Goal: Find contact information: Find contact information

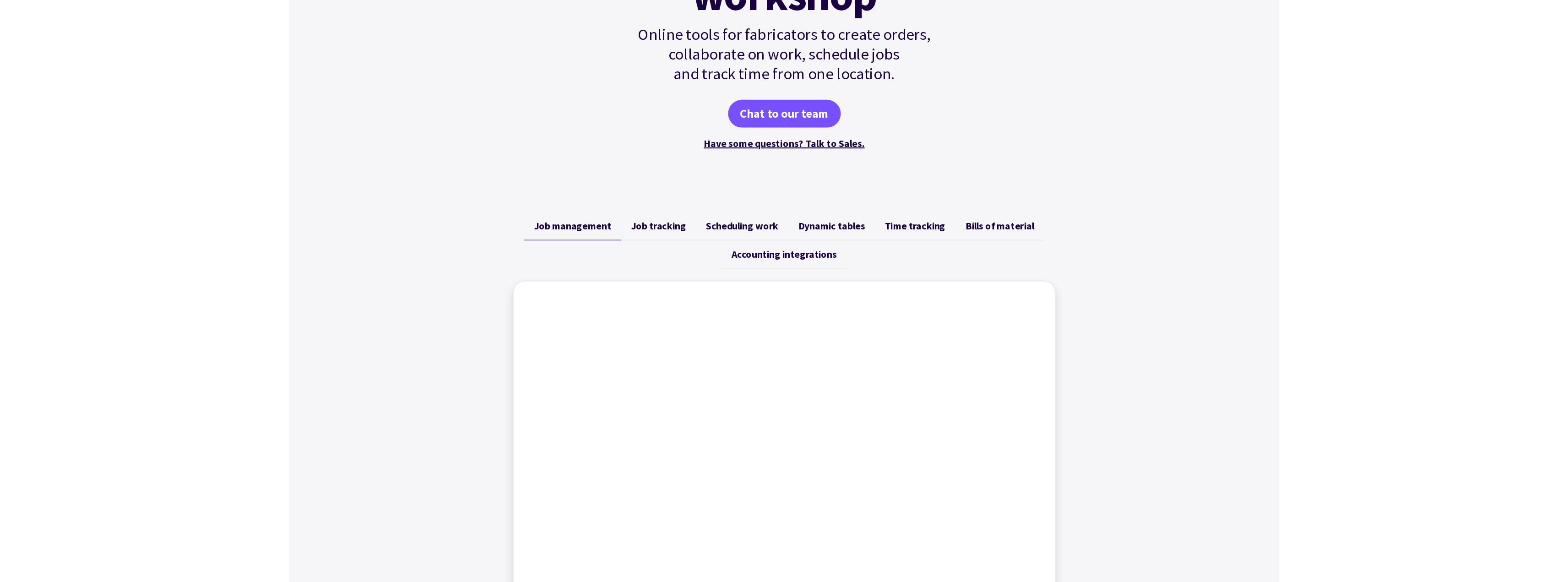
scroll to position [320, 0]
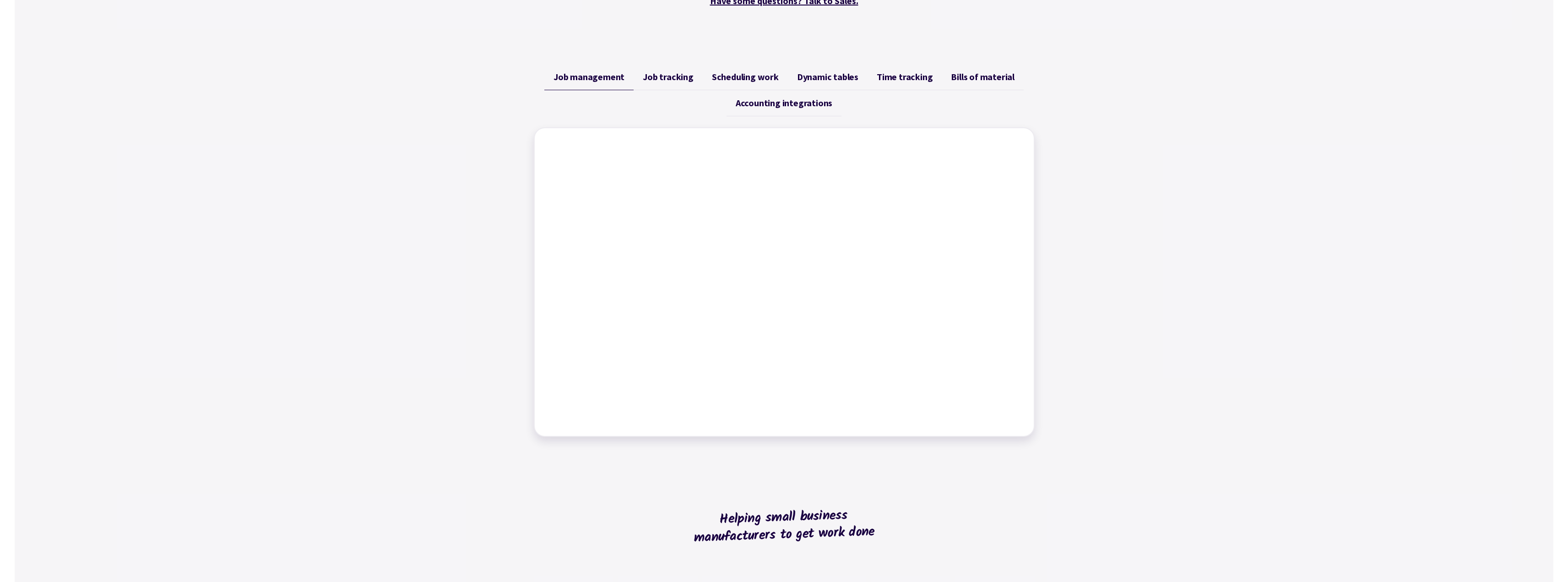
click at [674, 73] on span "Job tracking" at bounding box center [668, 77] width 51 height 11
click at [752, 75] on span "Scheduling work" at bounding box center [746, 77] width 67 height 11
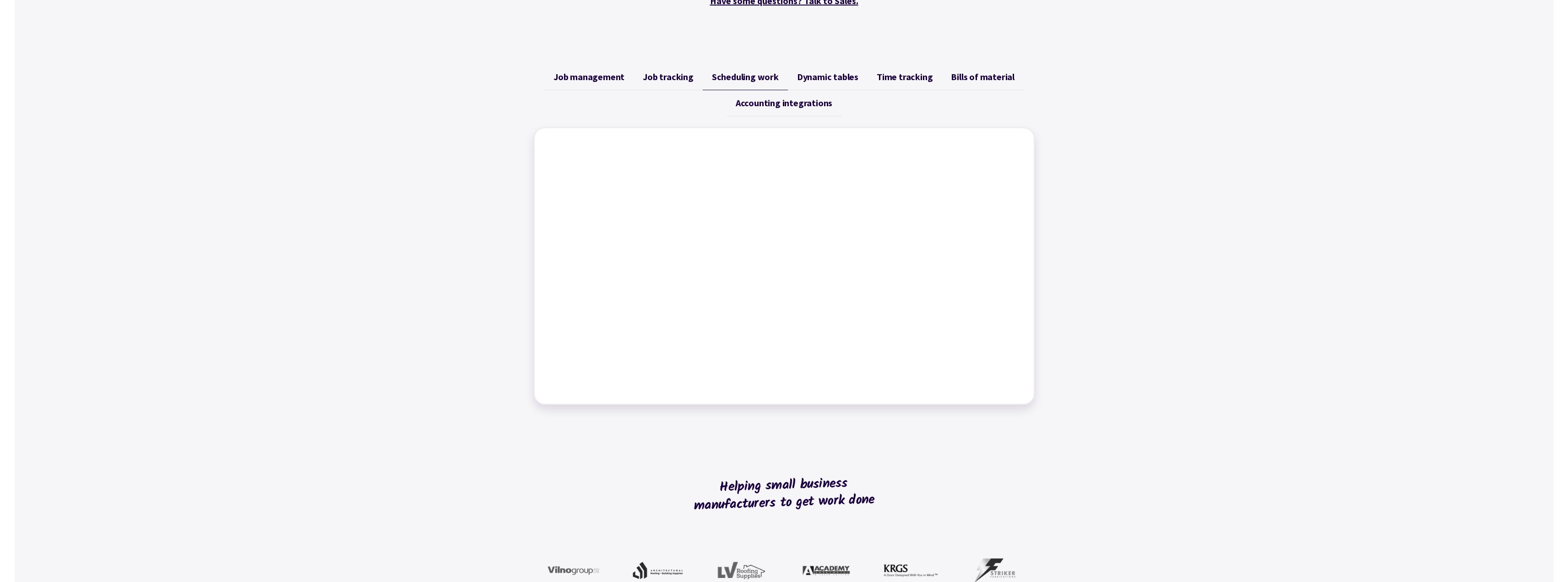
click at [804, 77] on span "Dynamic tables" at bounding box center [827, 77] width 61 height 11
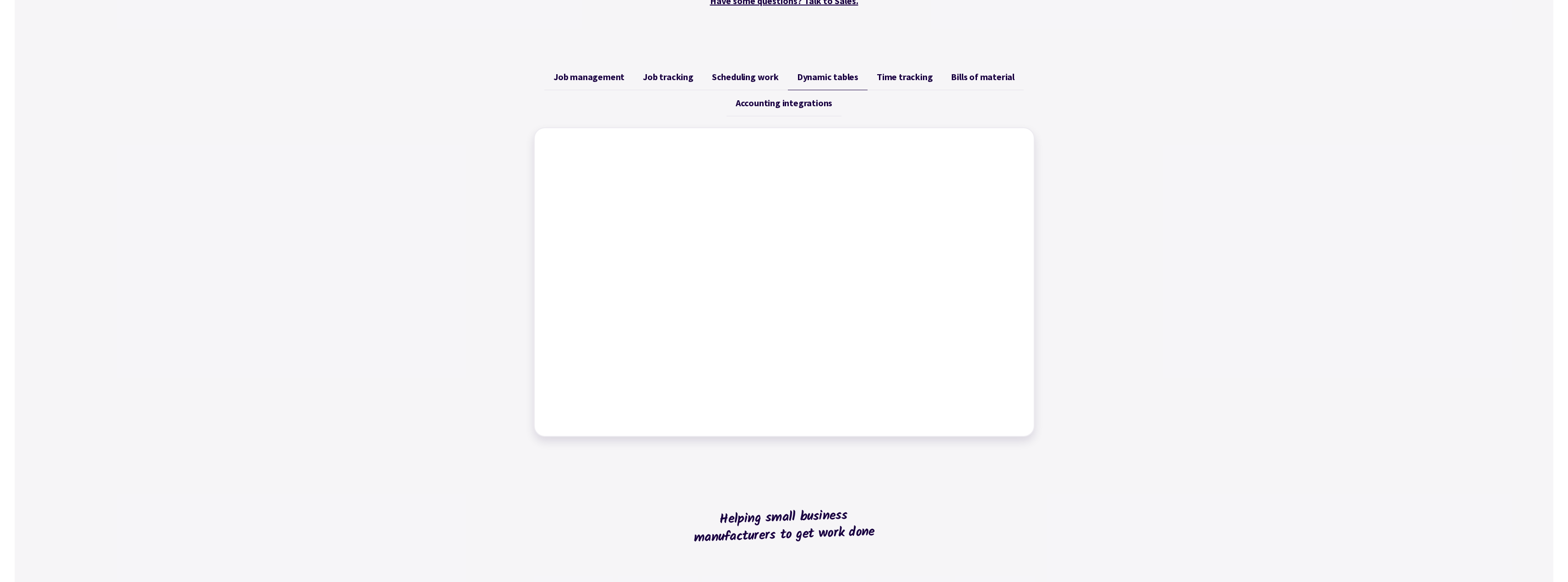
click at [892, 71] on link "Time tracking" at bounding box center [905, 77] width 74 height 26
click at [792, 102] on span "Accounting integrations" at bounding box center [784, 103] width 97 height 11
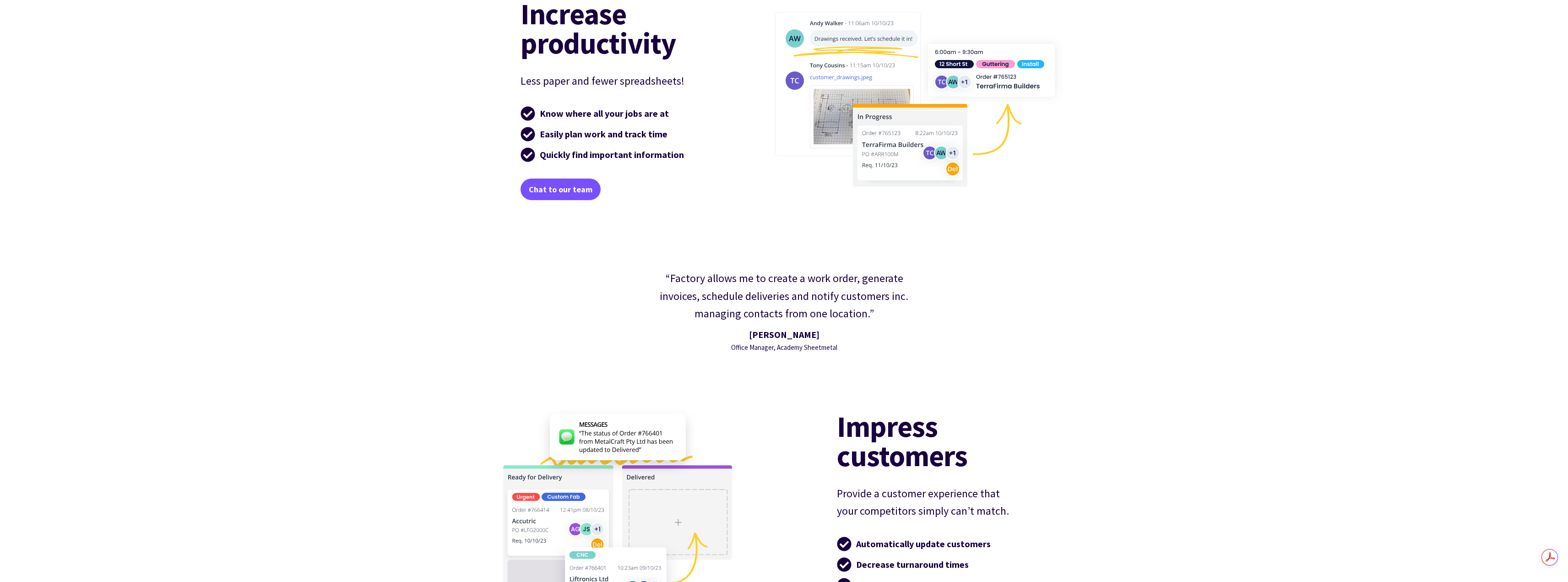
scroll to position [1740, 0]
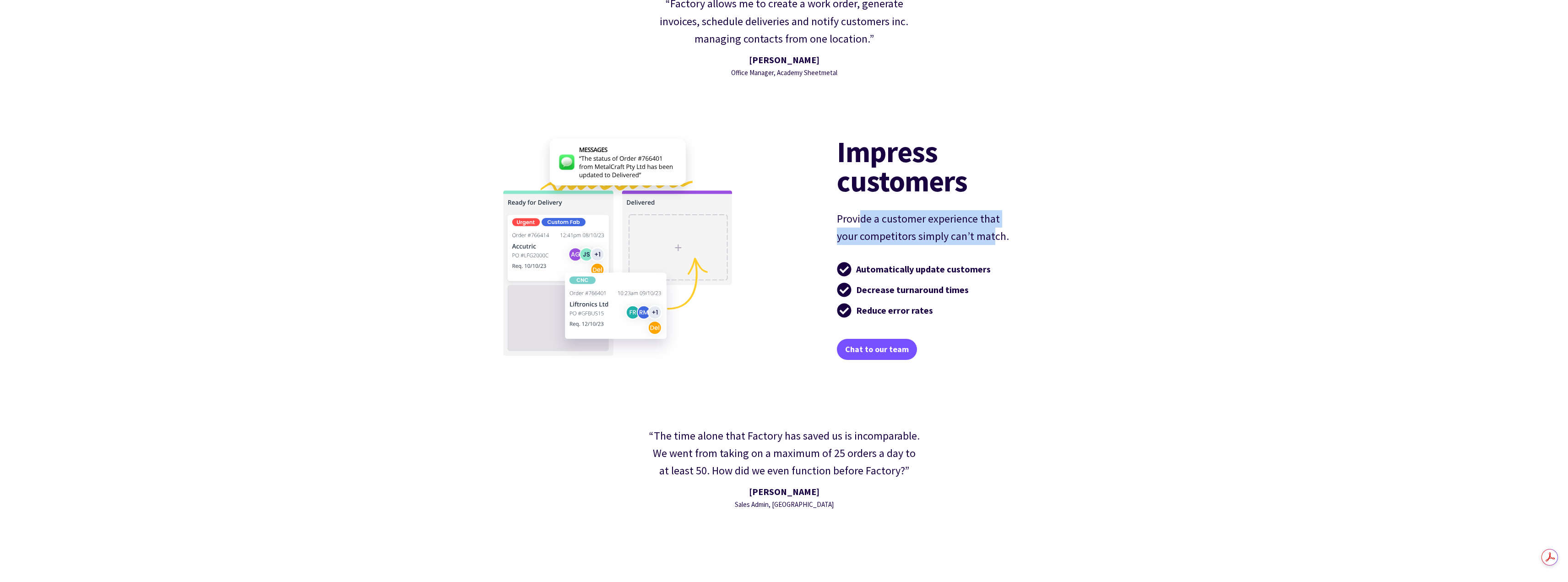
drag, startPoint x: 862, startPoint y: 217, endPoint x: 993, endPoint y: 250, distance: 135.1
click at [942, 250] on div "Impress customers Provide a customer experience that your competitors simply ca…" at bounding box center [942, 248] width 211 height 223
click at [942, 250] on div "Impress customers Provide a customer experience that your competitors simply ca…" at bounding box center [942, 248] width 211 height 223
click at [869, 354] on link "Chat to our team" at bounding box center [877, 349] width 80 height 21
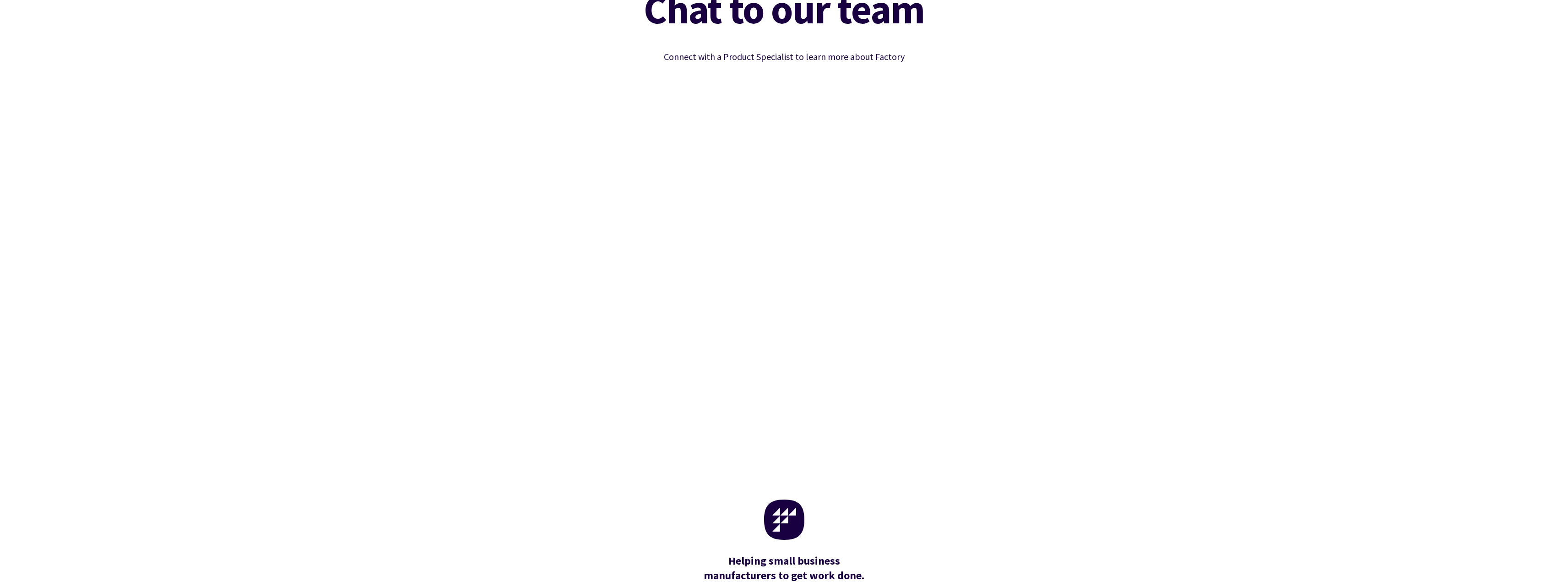
scroll to position [138, 0]
